Goal: Information Seeking & Learning: Learn about a topic

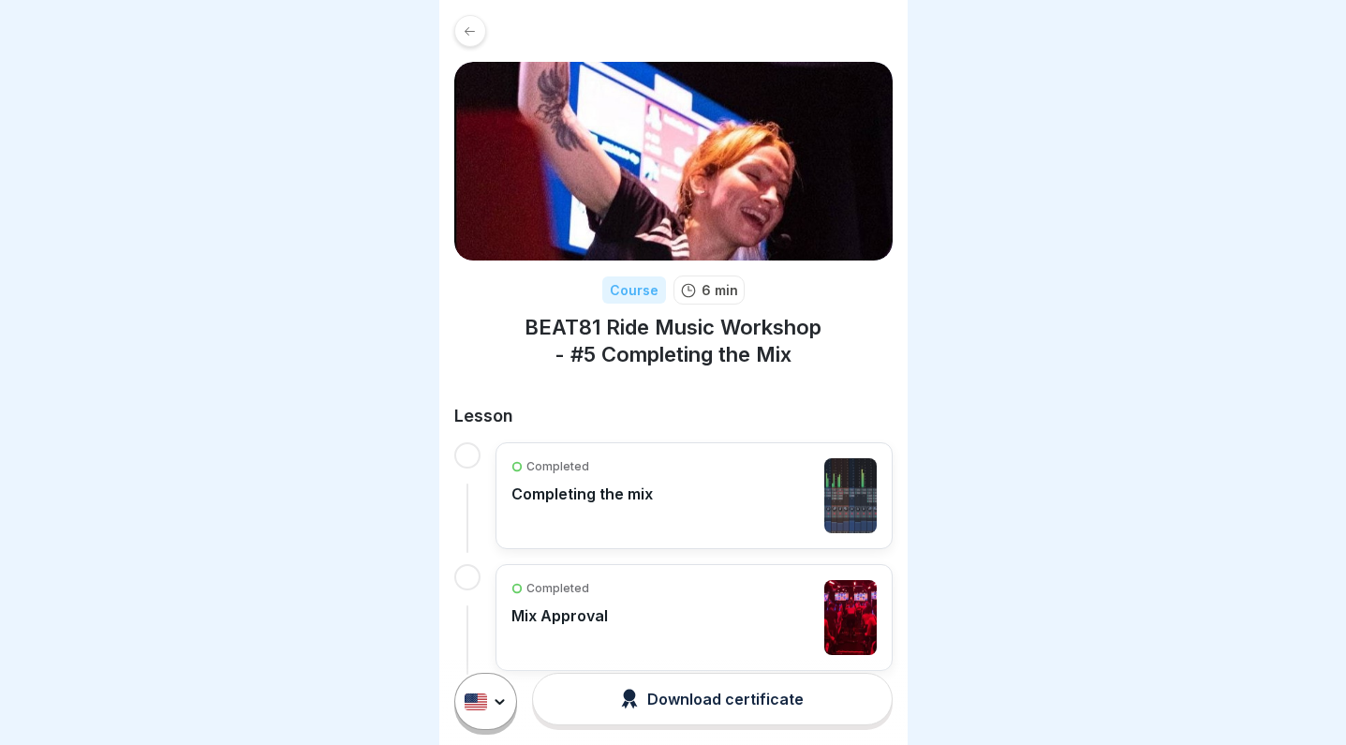
click at [589, 522] on div "Completed Completing the mix" at bounding box center [581, 495] width 141 height 75
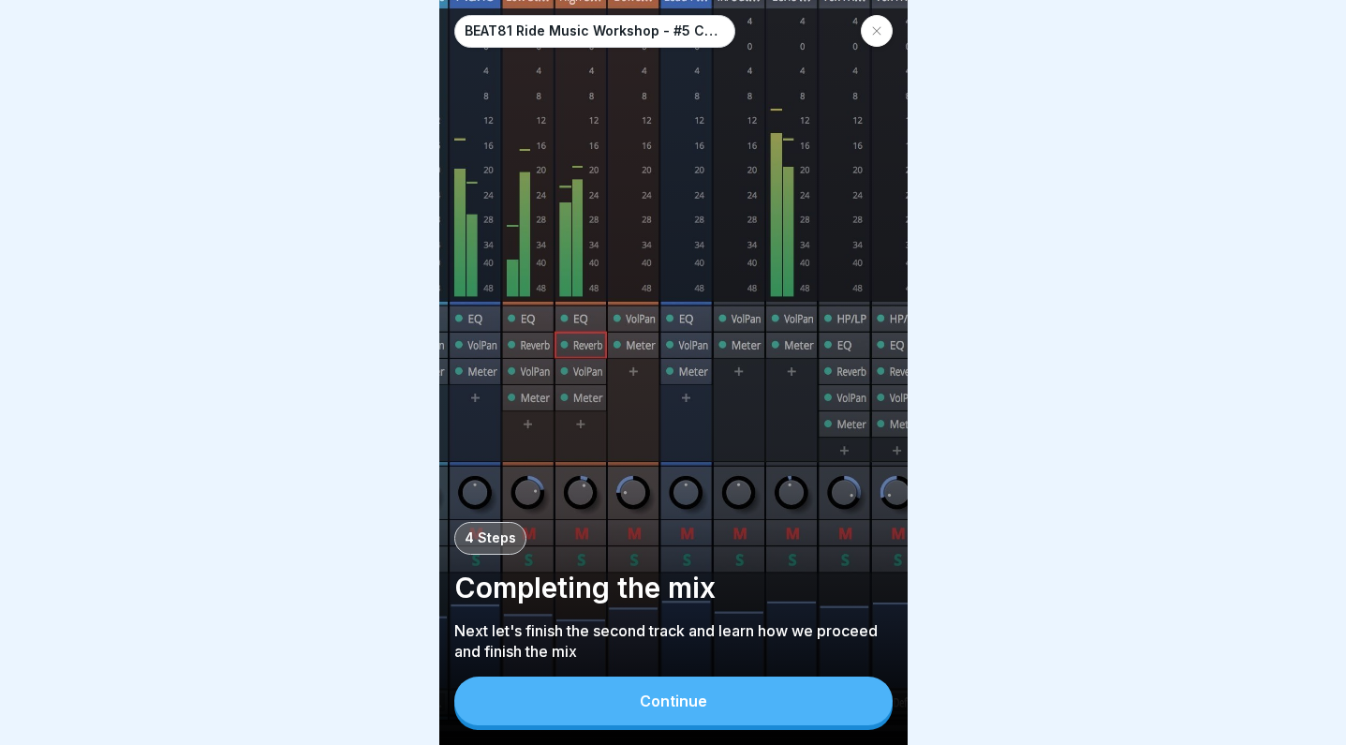
click at [873, 31] on icon at bounding box center [876, 30] width 11 height 11
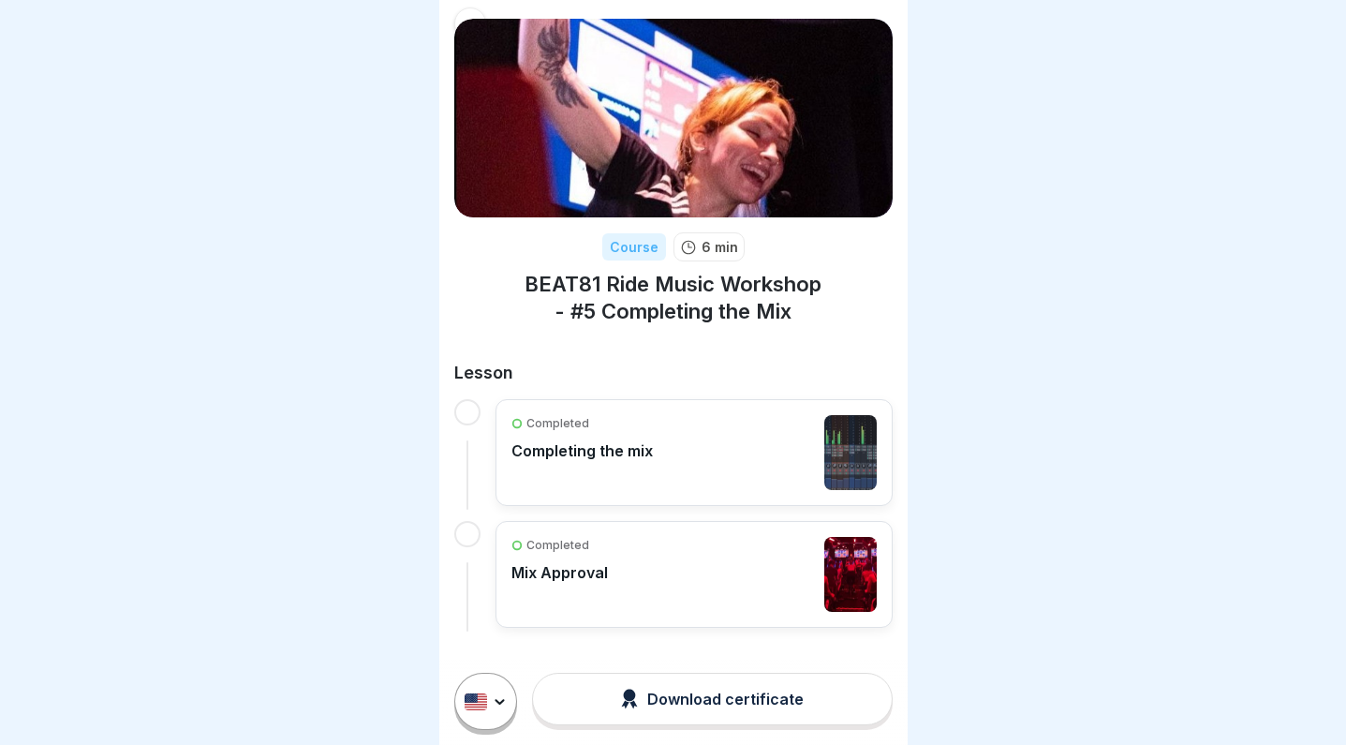
scroll to position [42, 0]
click at [569, 418] on p "Completed" at bounding box center [557, 424] width 63 height 17
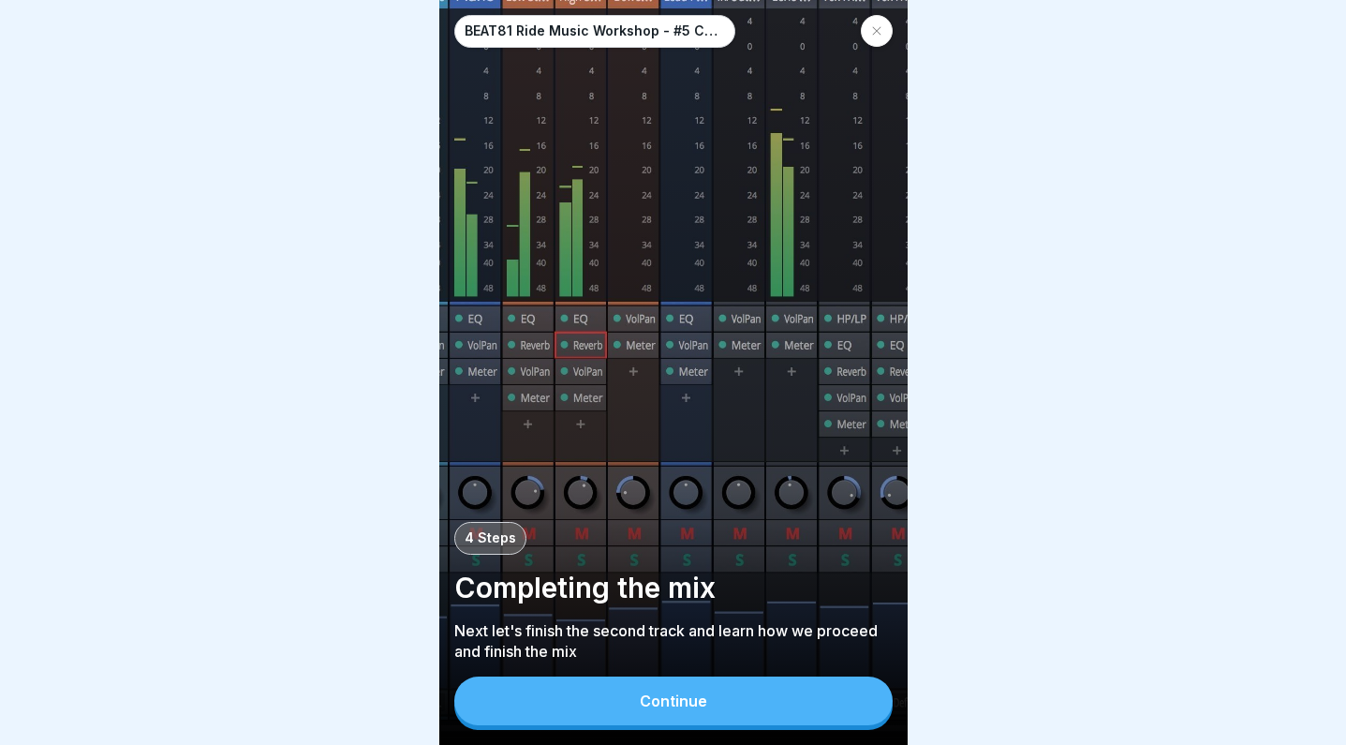
click at [700, 675] on div "BEAT81 Ride Music Workshop - #5 Completing the Mix 4 Steps Completing the mix N…" at bounding box center [673, 372] width 468 height 745
click at [699, 697] on div "Continue" at bounding box center [673, 700] width 67 height 17
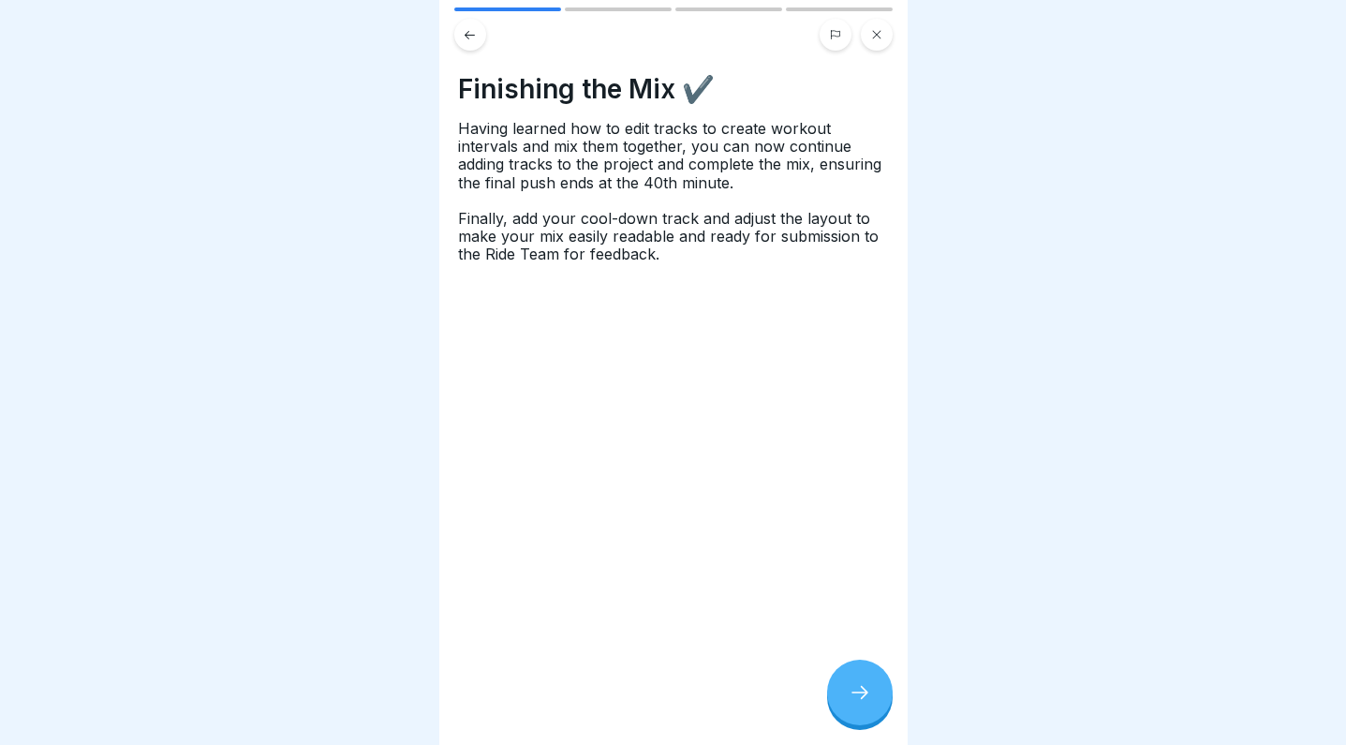
click at [845, 686] on div at bounding box center [860, 692] width 66 height 66
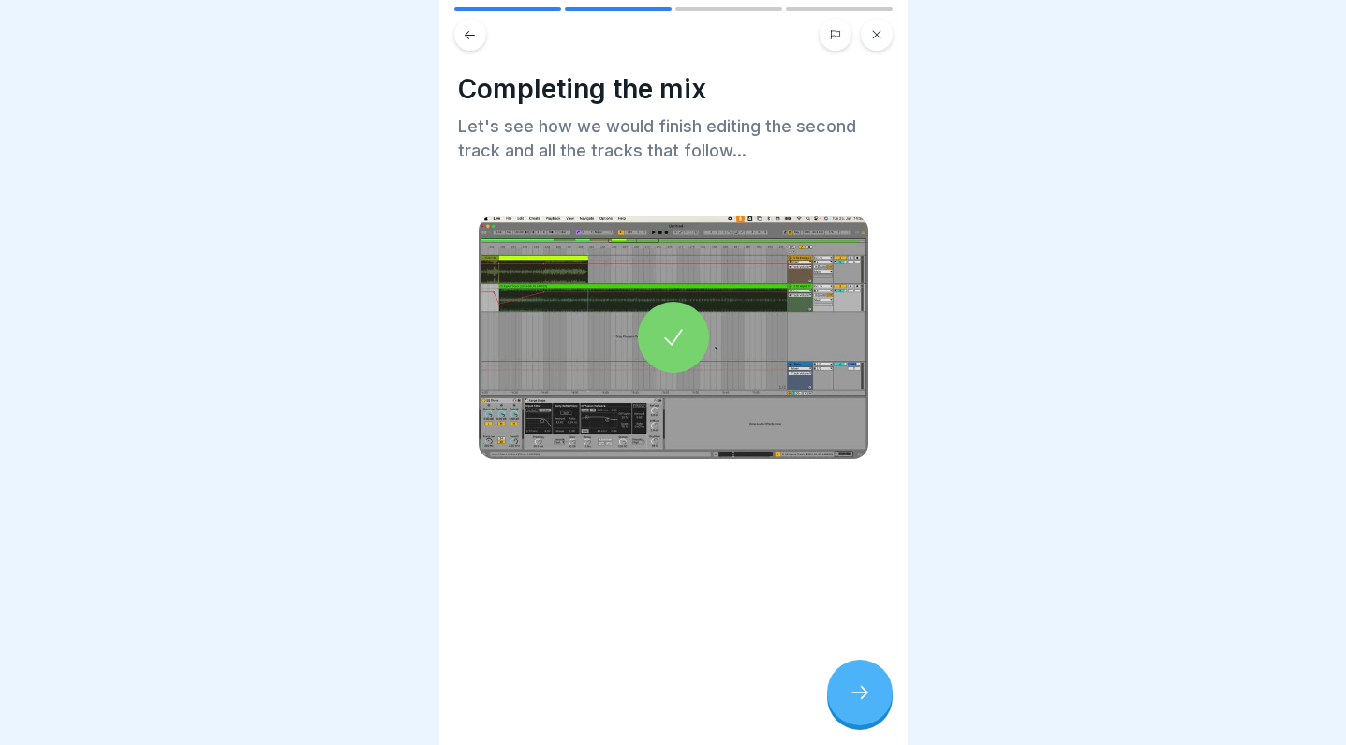
click at [845, 686] on div at bounding box center [860, 692] width 66 height 66
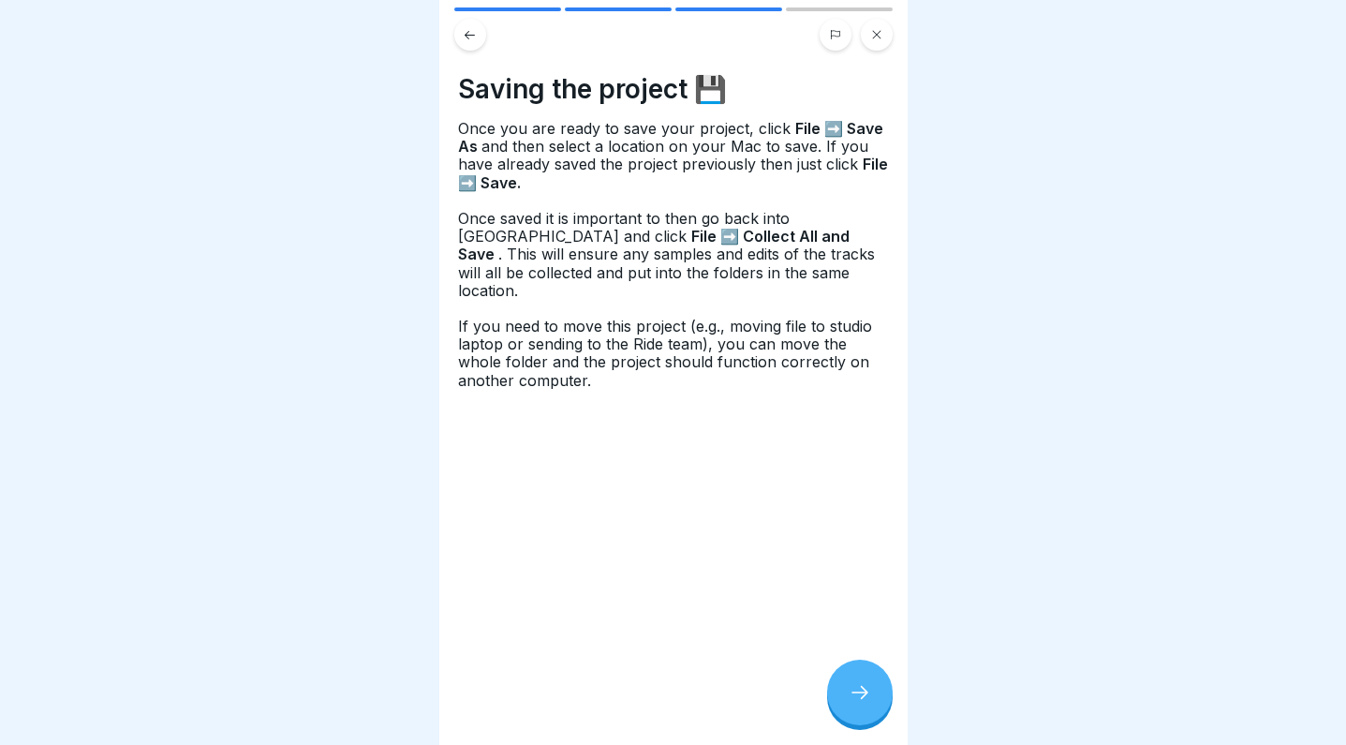
click at [845, 686] on div at bounding box center [860, 692] width 66 height 66
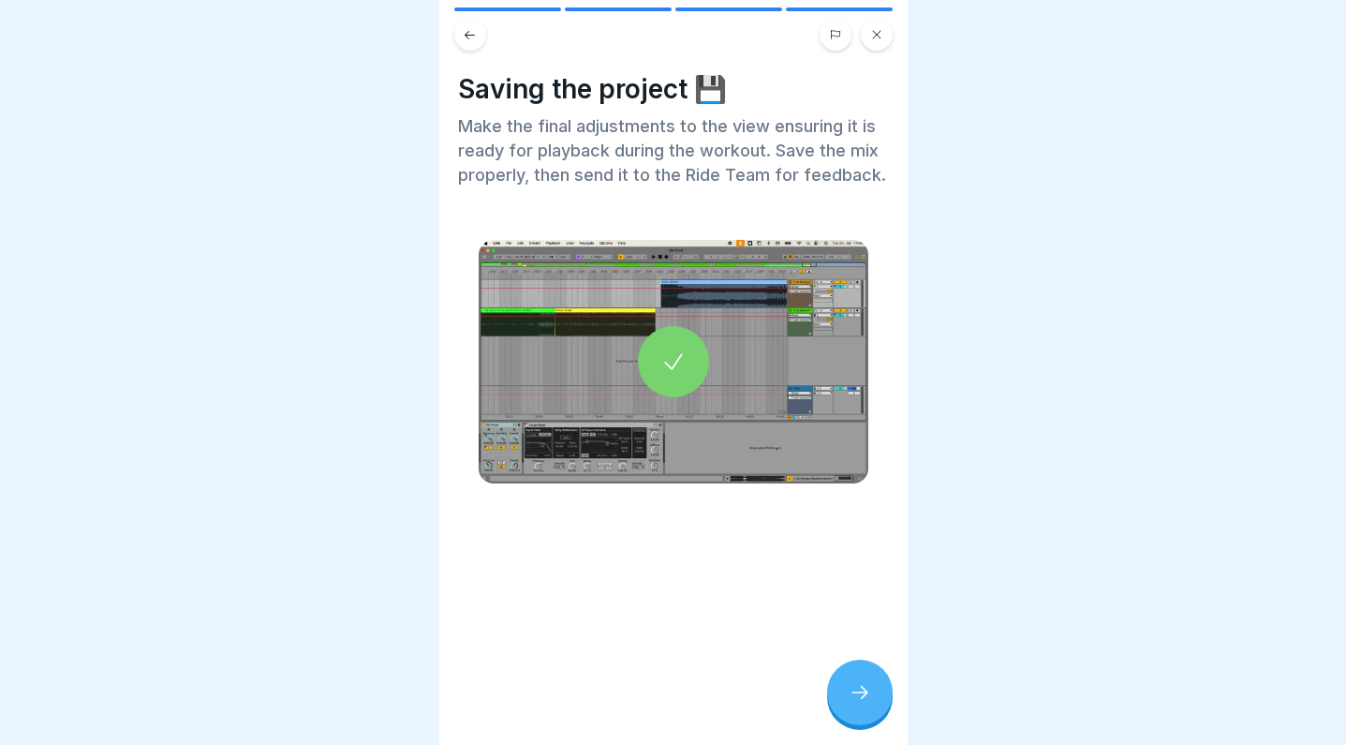
click at [845, 686] on div at bounding box center [860, 692] width 66 height 66
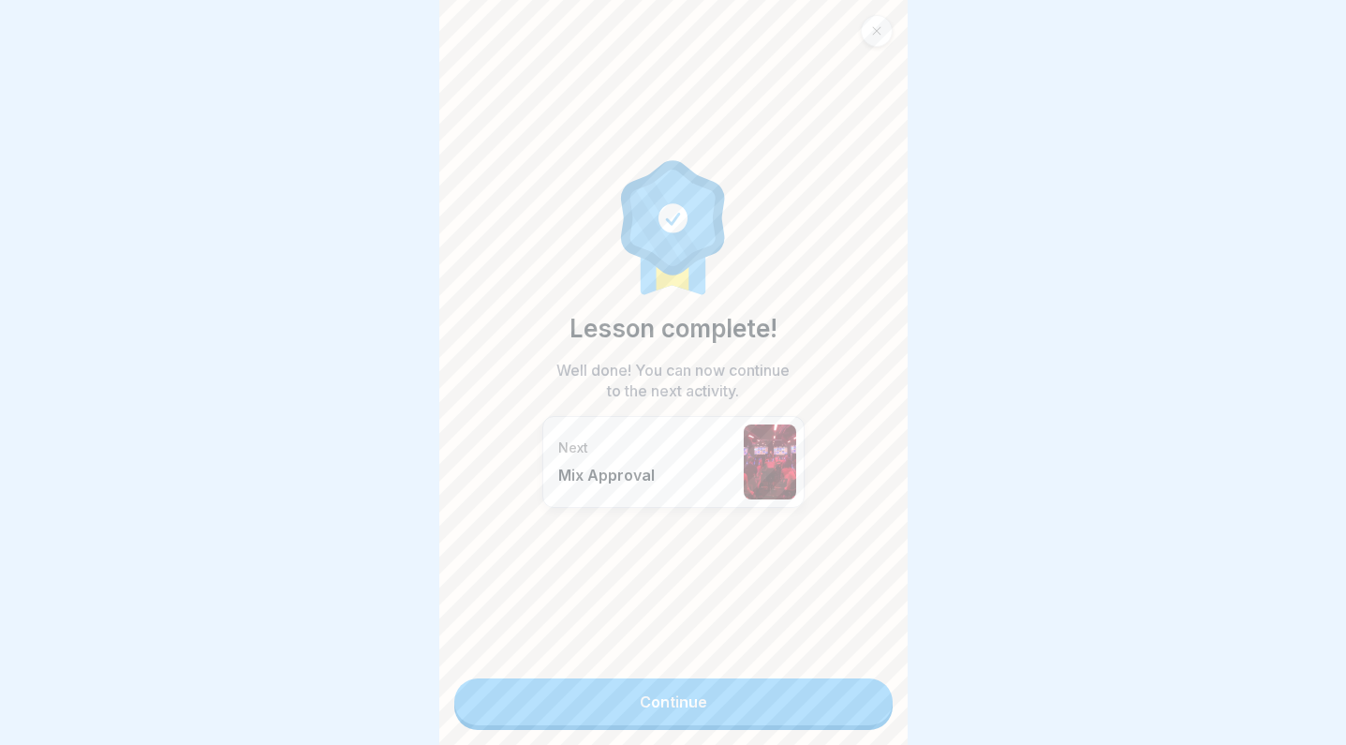
click at [845, 686] on link "Continue" at bounding box center [673, 701] width 438 height 47
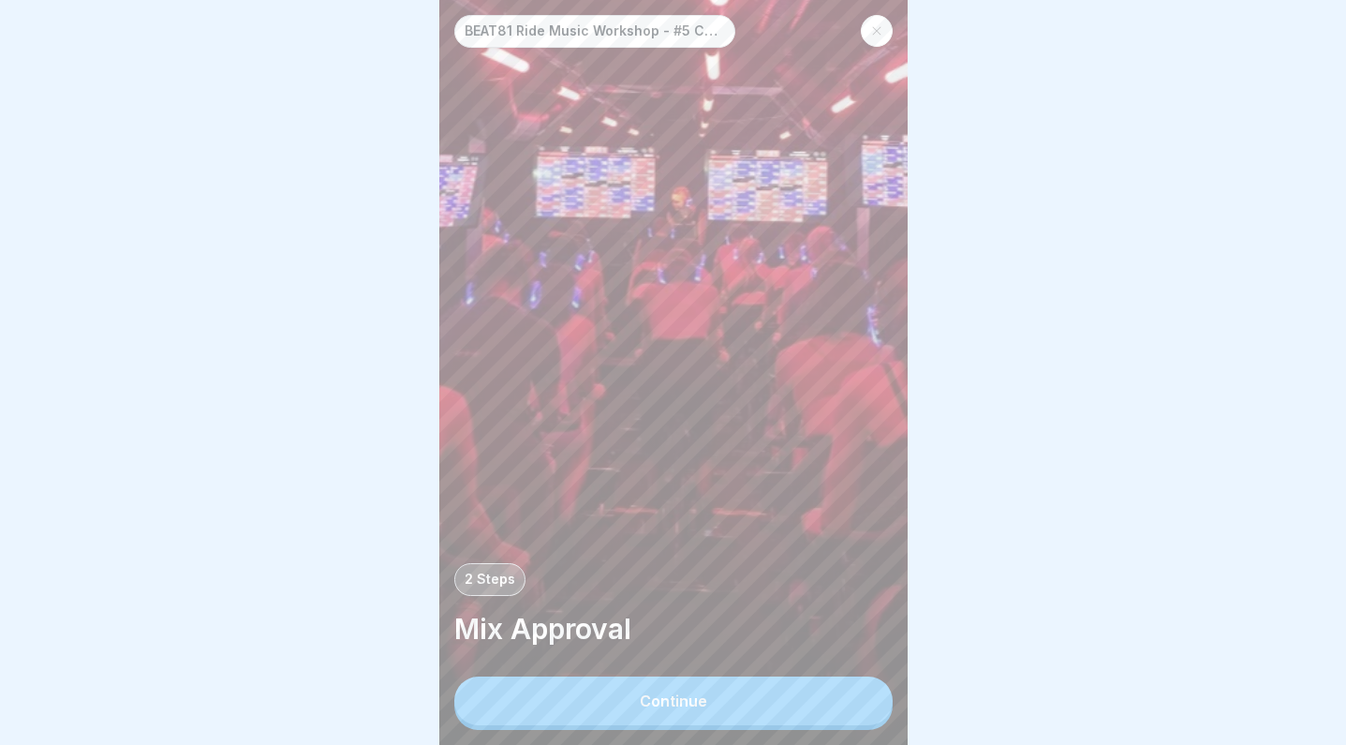
click at [845, 685] on button "Continue" at bounding box center [673, 700] width 438 height 49
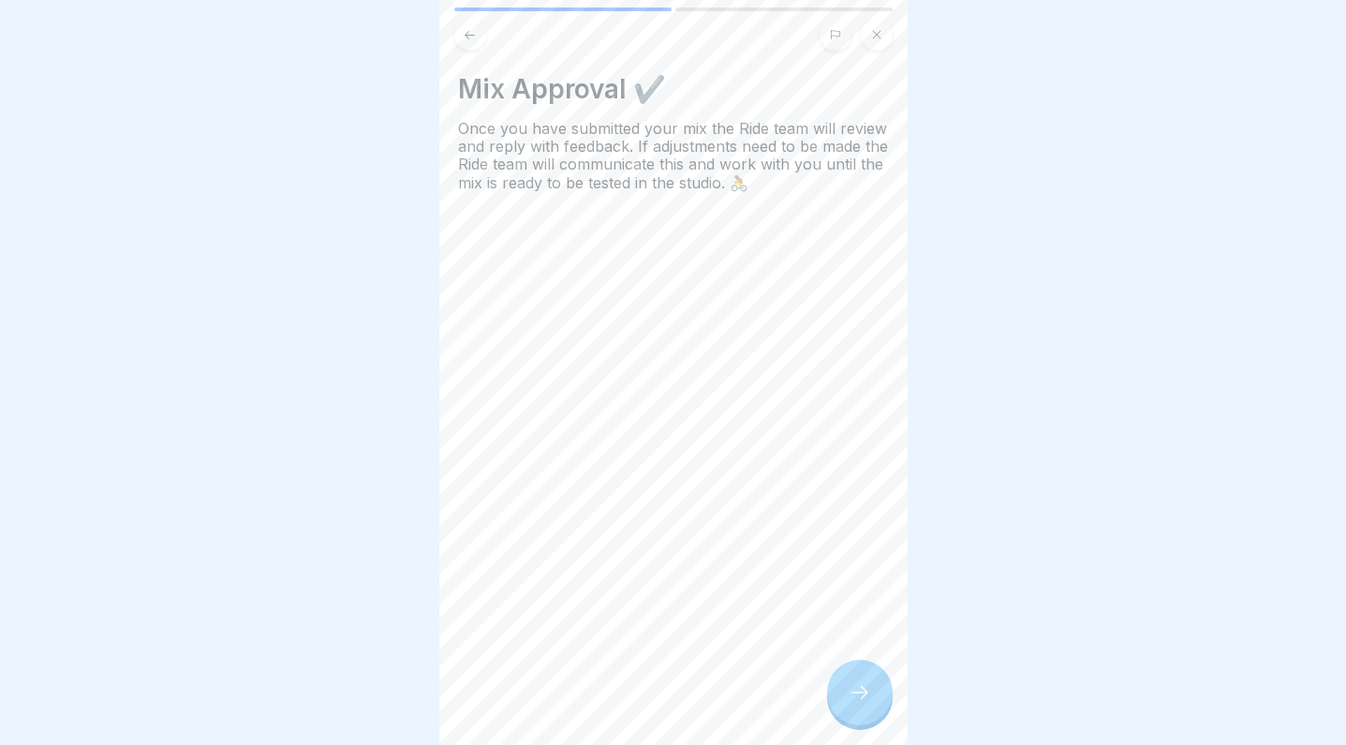
click at [852, 701] on icon at bounding box center [860, 692] width 22 height 22
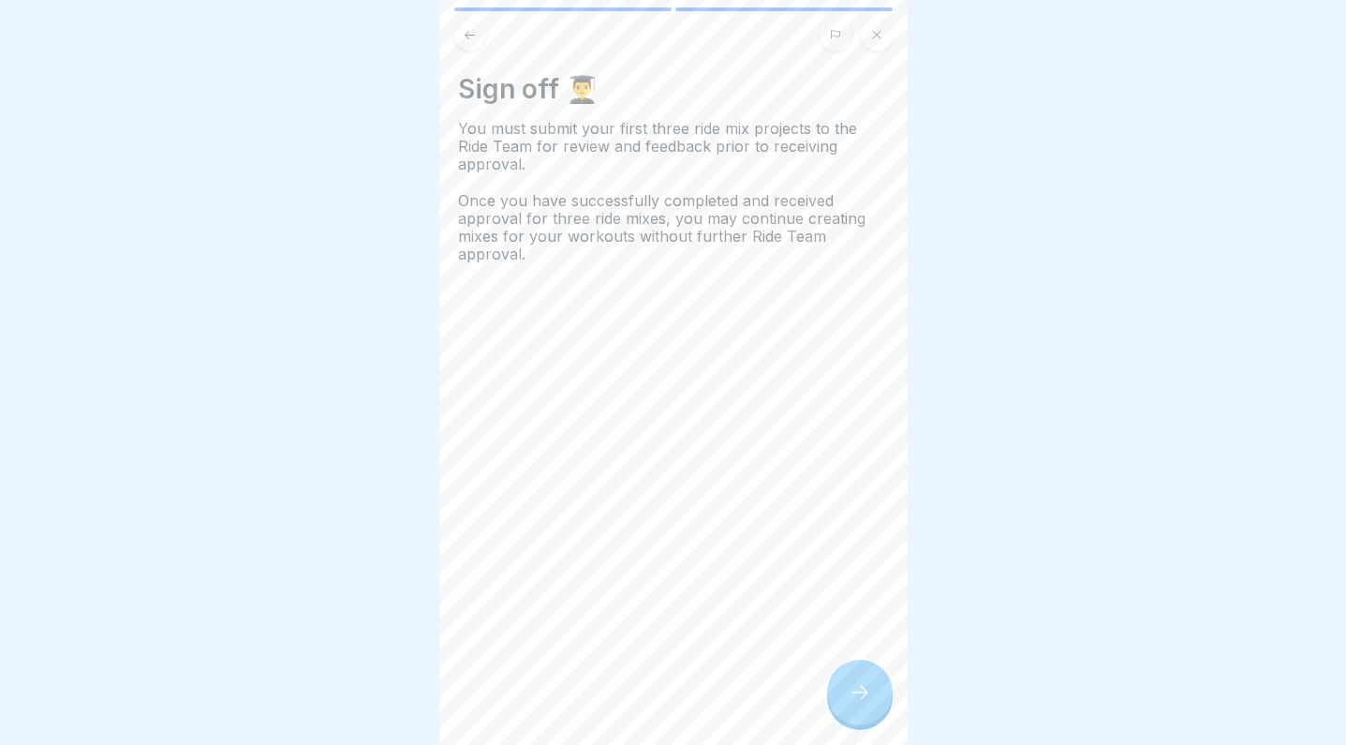
click at [852, 699] on icon at bounding box center [860, 692] width 22 height 22
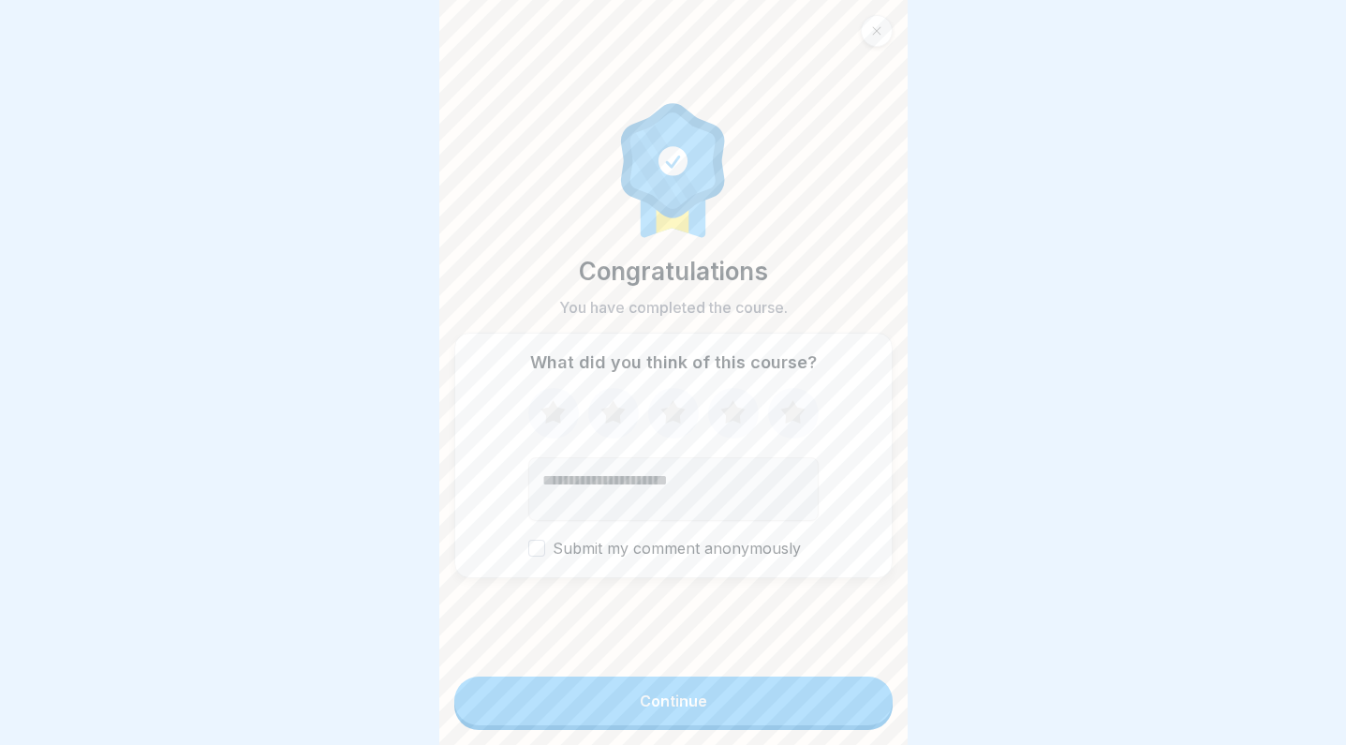
click at [851, 698] on button "Continue" at bounding box center [673, 700] width 438 height 49
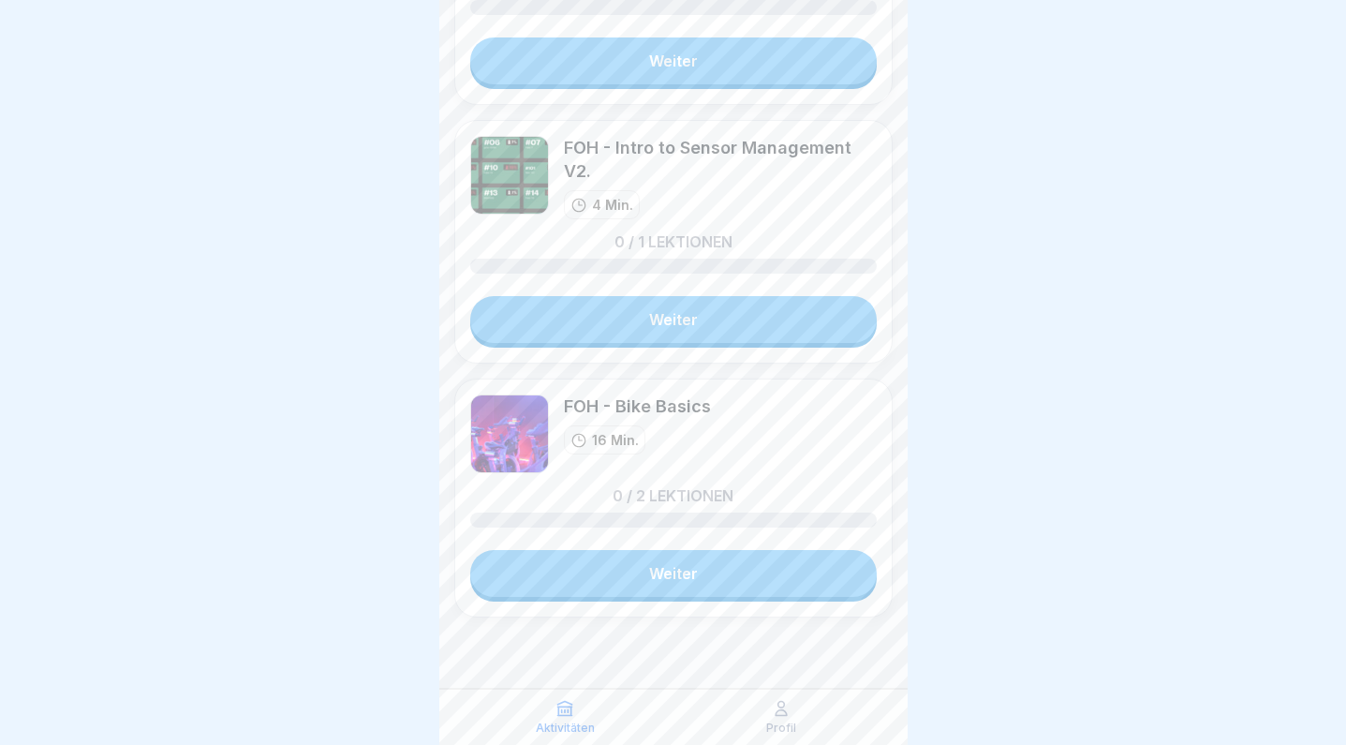
scroll to position [1653, 0]
click at [781, 709] on icon at bounding box center [781, 708] width 19 height 19
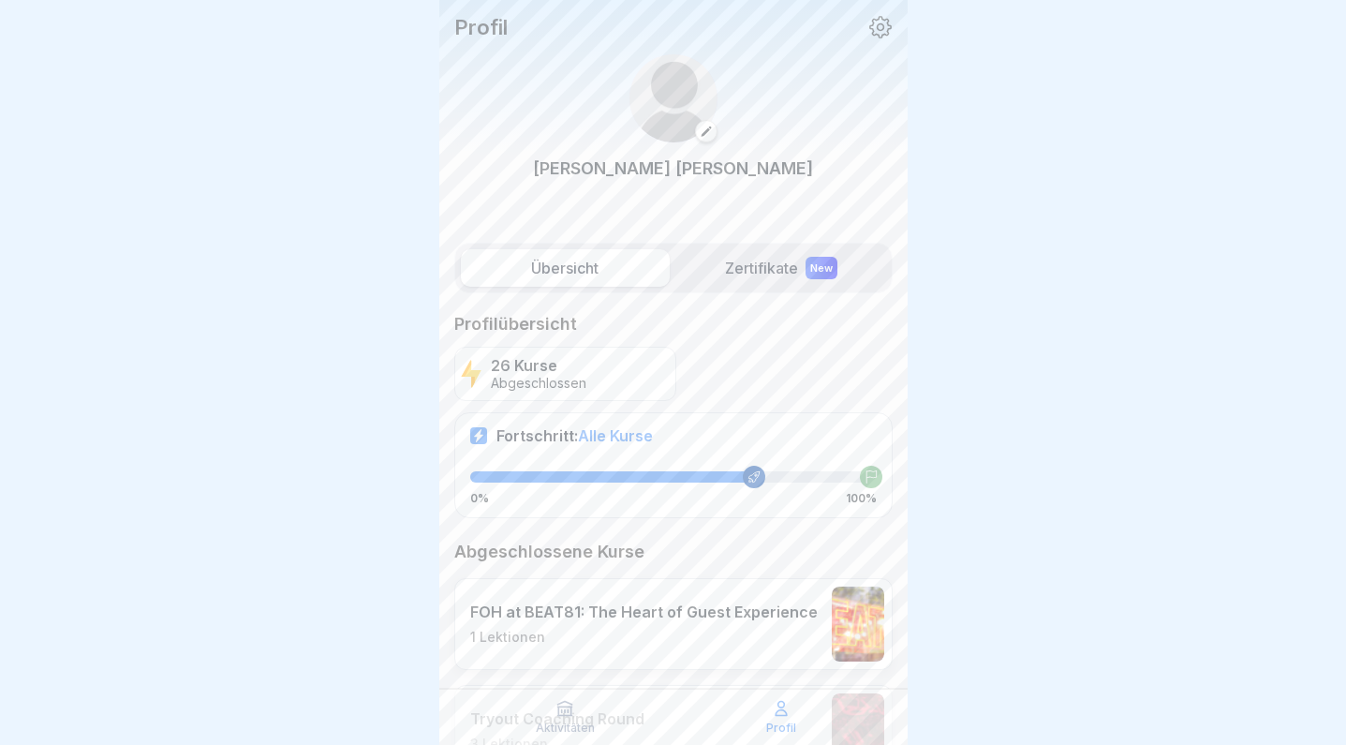
click at [704, 128] on icon at bounding box center [706, 131] width 13 height 13
click at [878, 24] on icon at bounding box center [880, 27] width 22 height 22
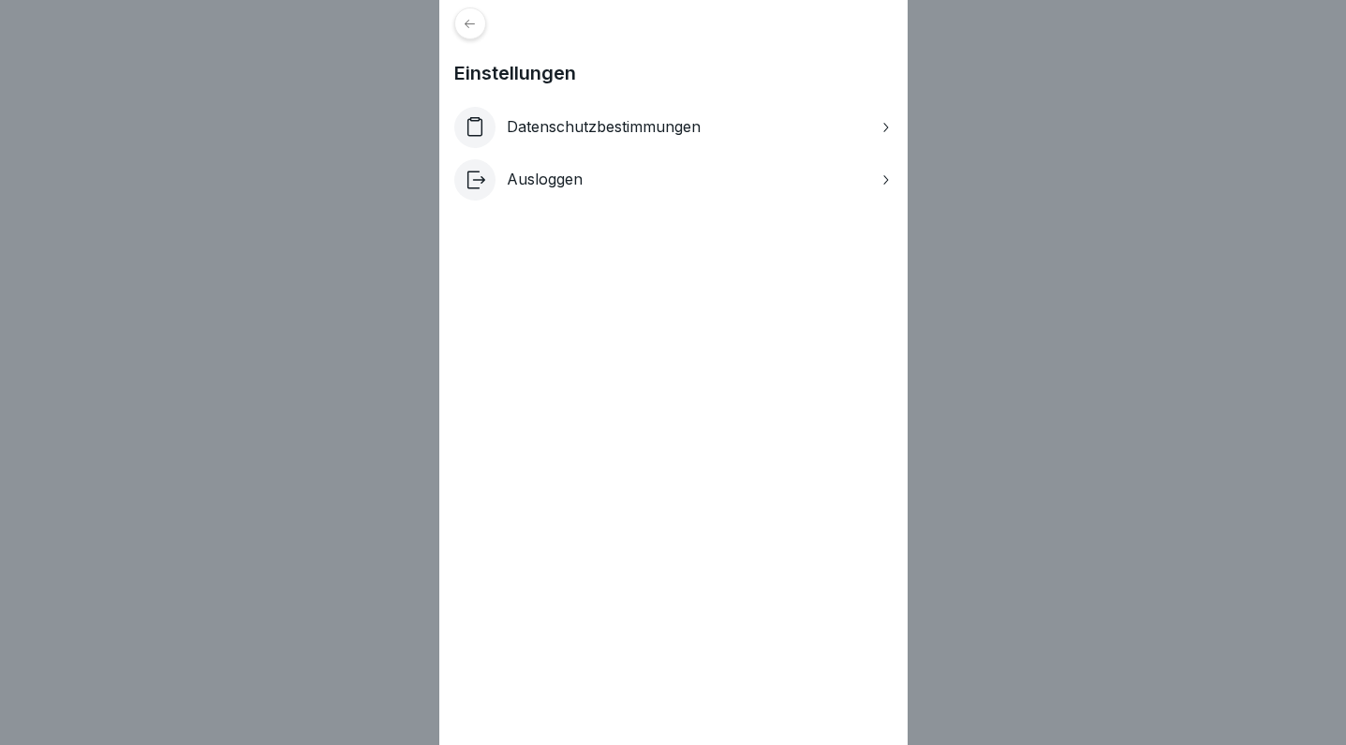
click at [472, 26] on icon at bounding box center [470, 24] width 14 height 14
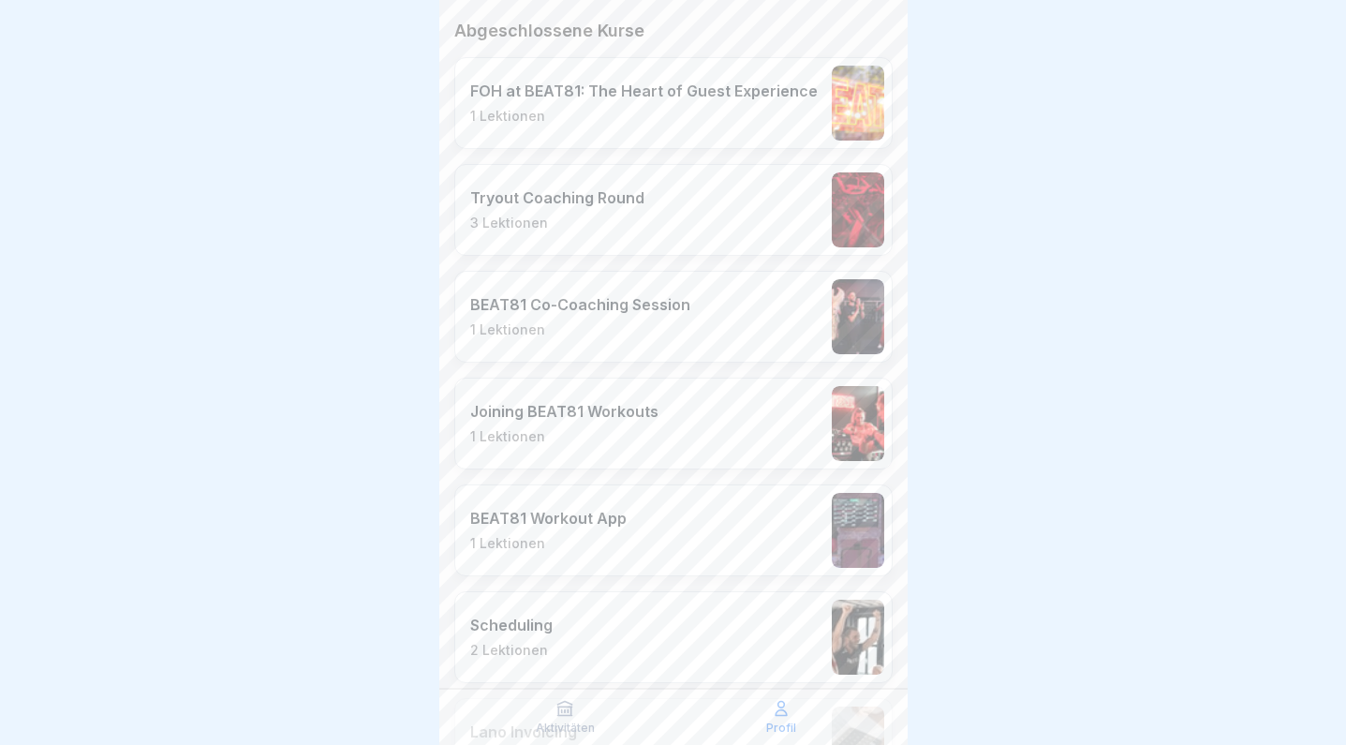
scroll to position [529, 0]
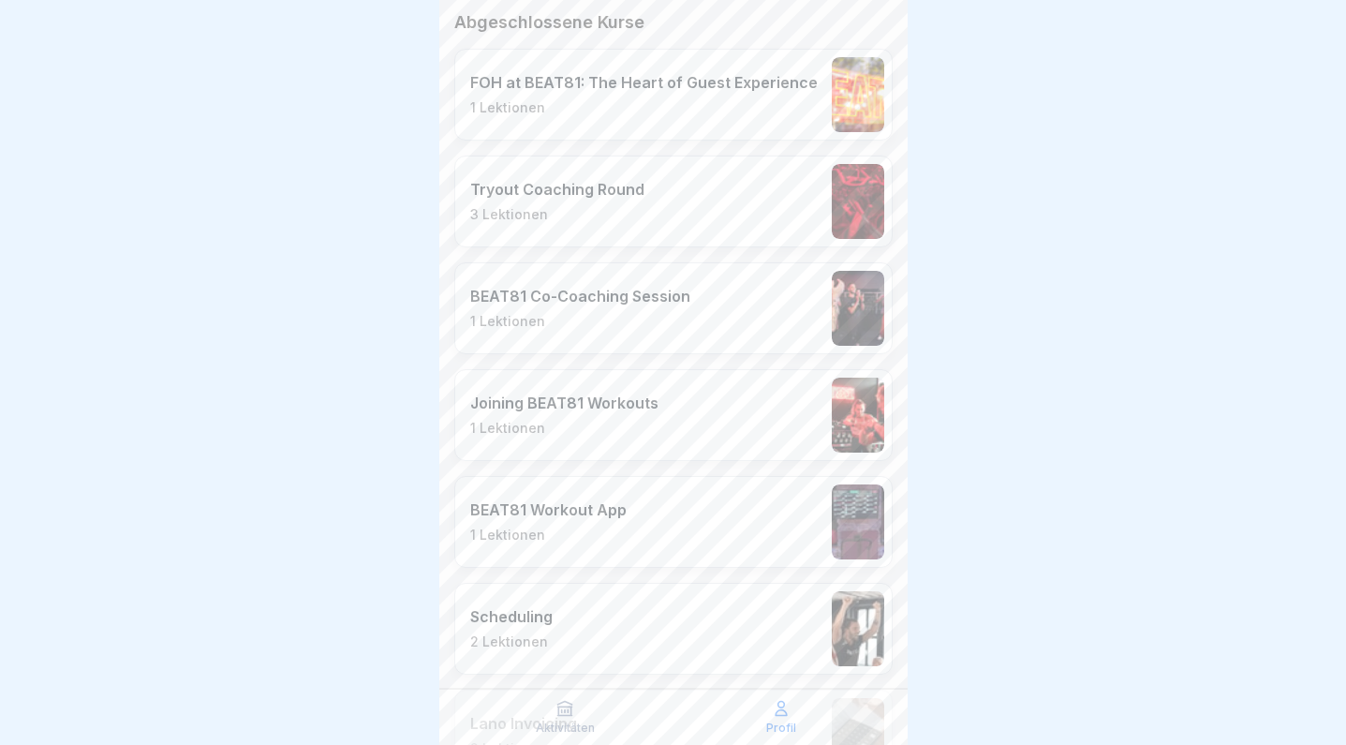
click at [562, 706] on icon at bounding box center [564, 708] width 19 height 19
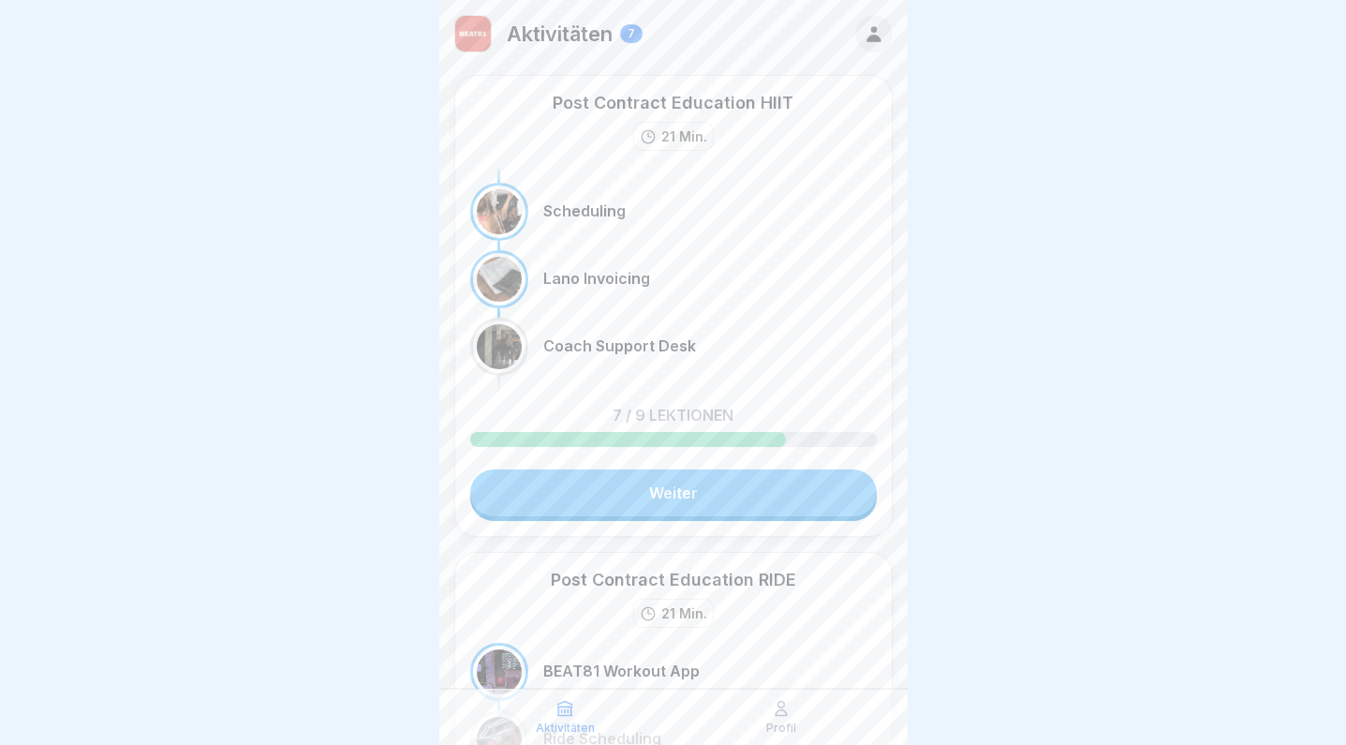
click at [562, 706] on icon at bounding box center [565, 709] width 14 height 14
click at [475, 46] on img at bounding box center [473, 34] width 36 height 36
